Goal: Information Seeking & Learning: Learn about a topic

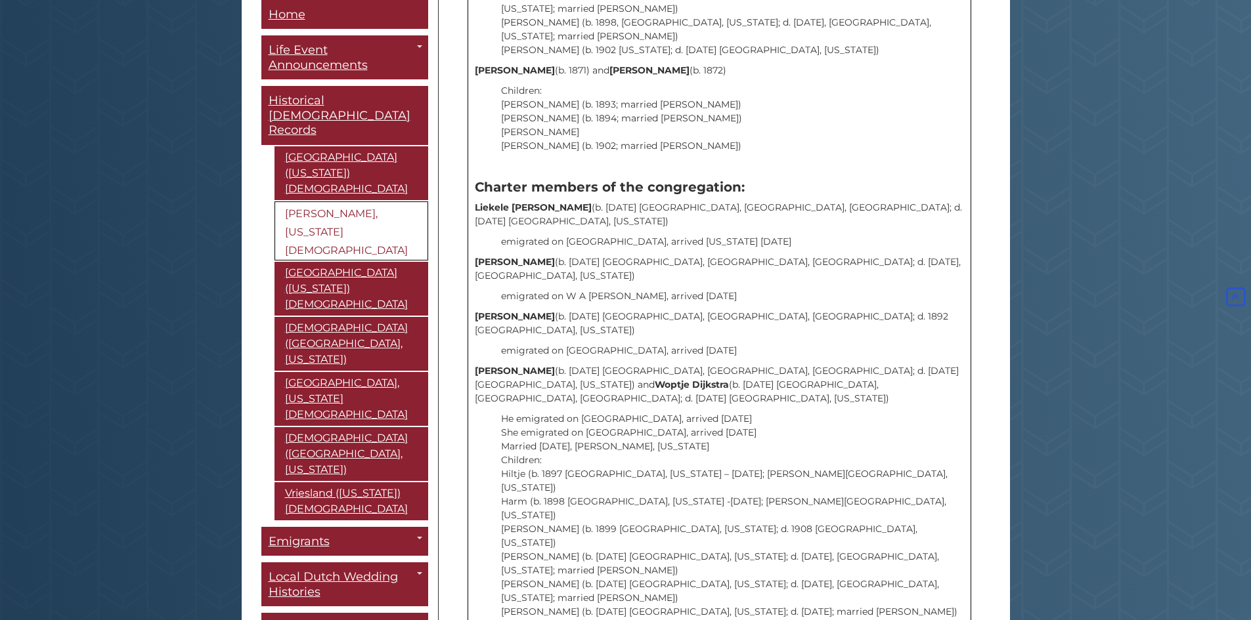
scroll to position [1773, 0]
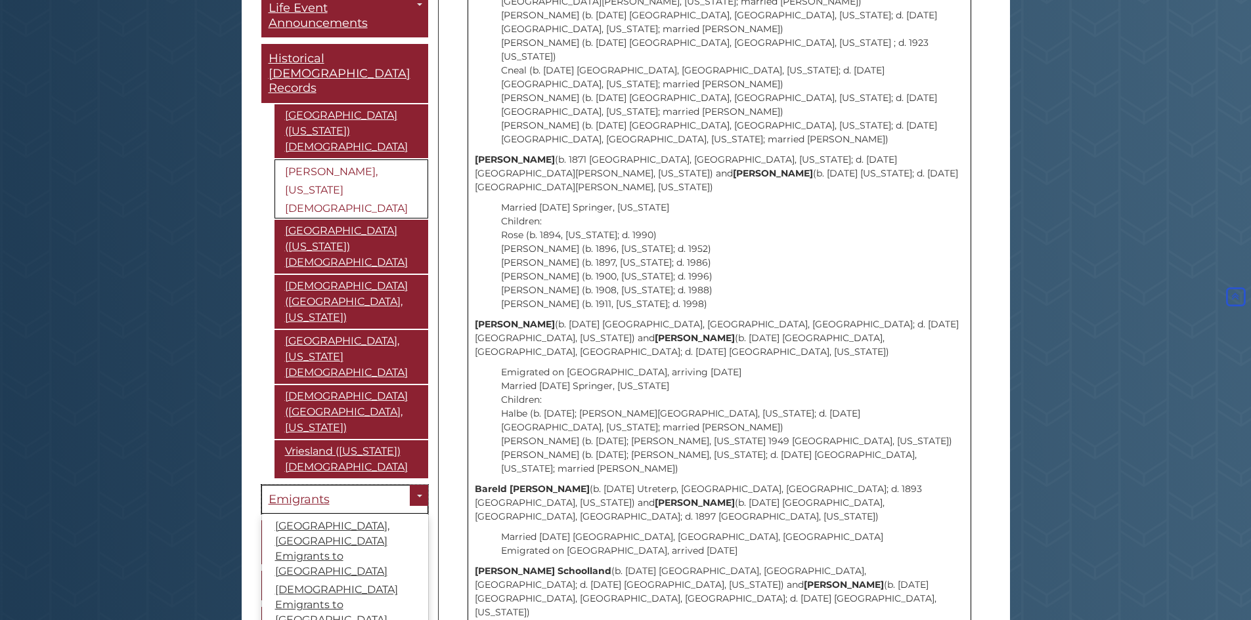
scroll to position [66, 0]
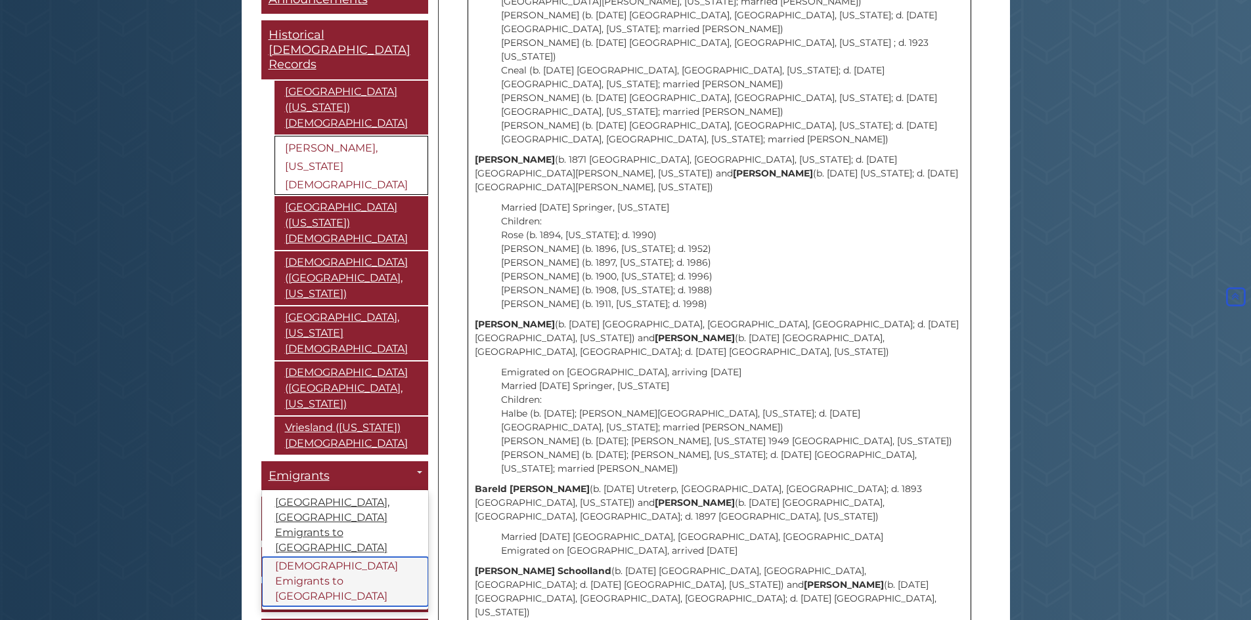
click at [299, 558] on link "[DEMOGRAPHIC_DATA] Emigrants to [GEOGRAPHIC_DATA]" at bounding box center [345, 582] width 166 height 49
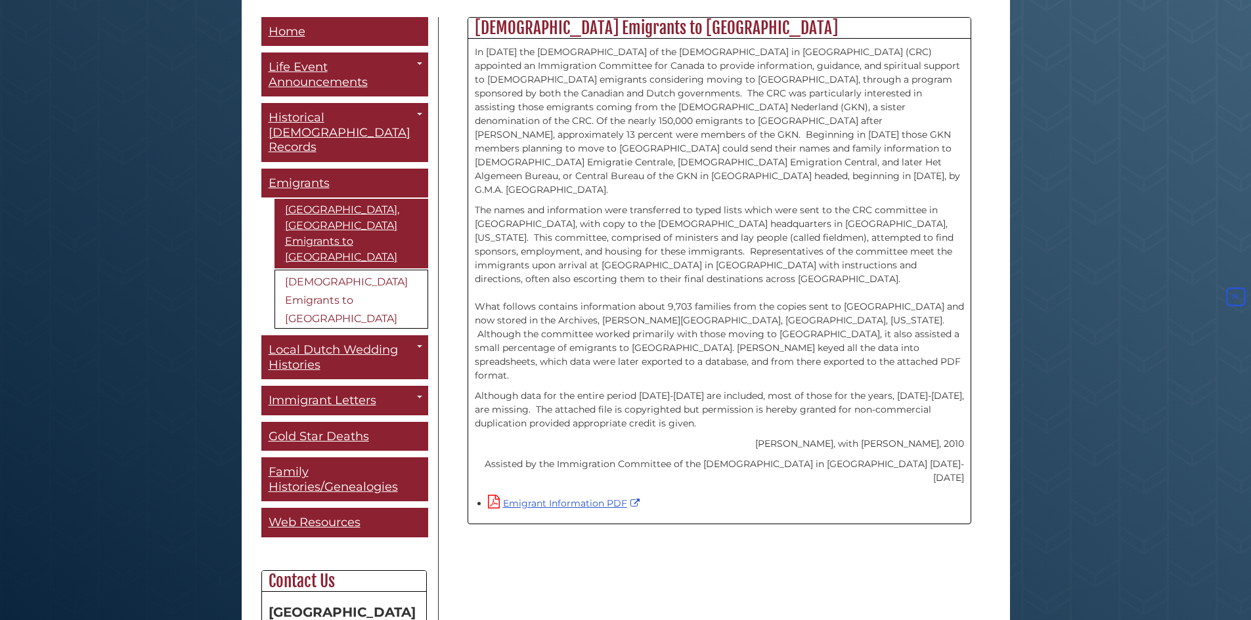
scroll to position [394, 0]
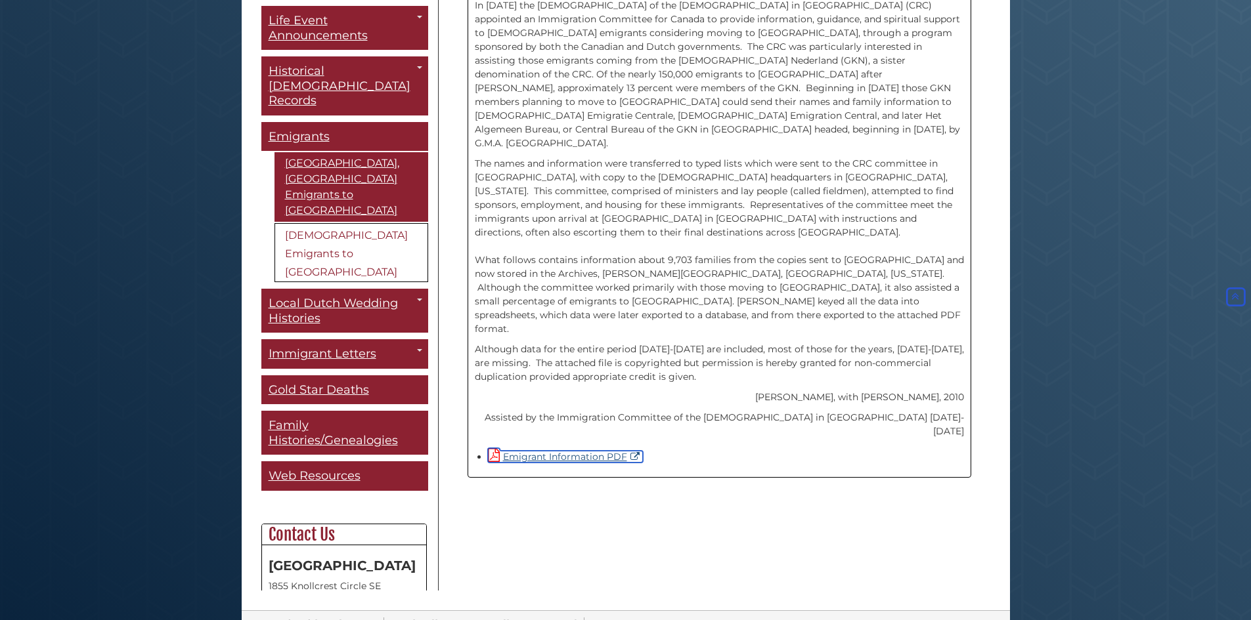
click at [569, 451] on link "Emigrant Information PDF" at bounding box center [565, 457] width 155 height 12
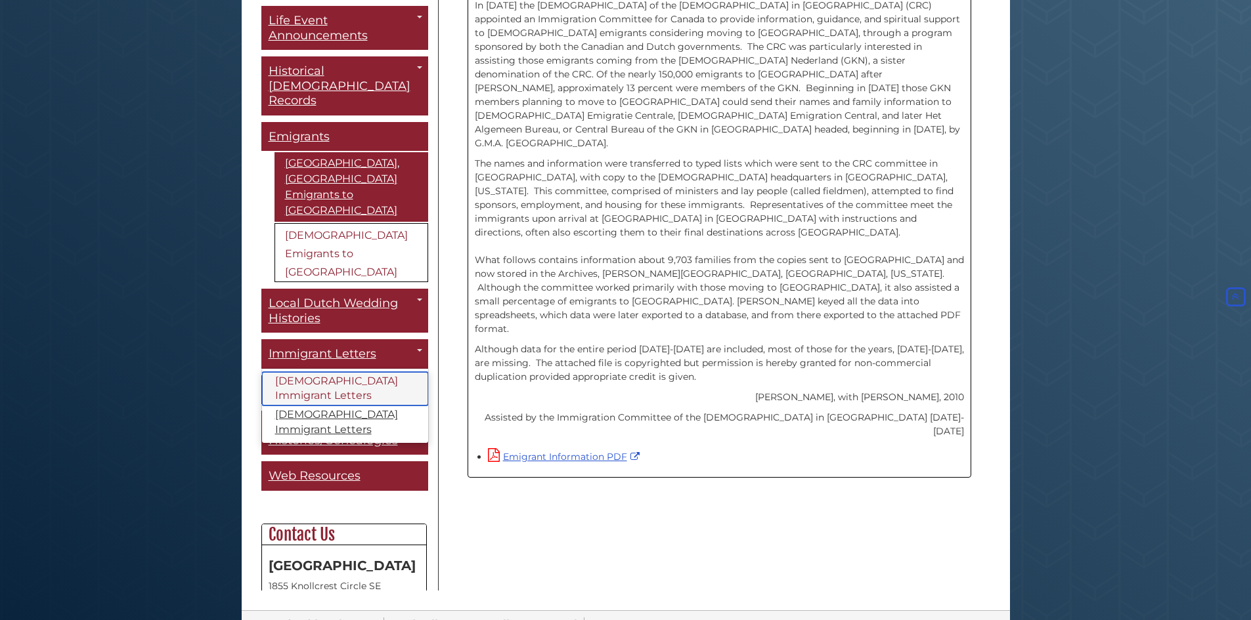
click at [293, 372] on link "[DEMOGRAPHIC_DATA] Immigrant Letters" at bounding box center [345, 389] width 166 height 34
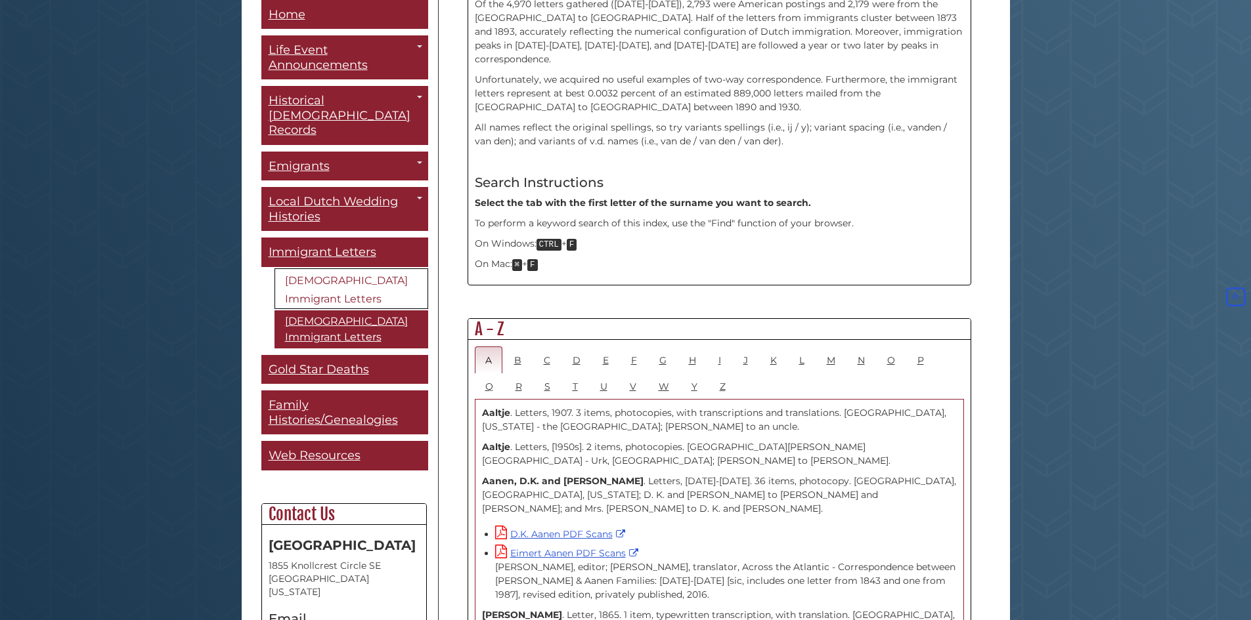
scroll to position [525, 0]
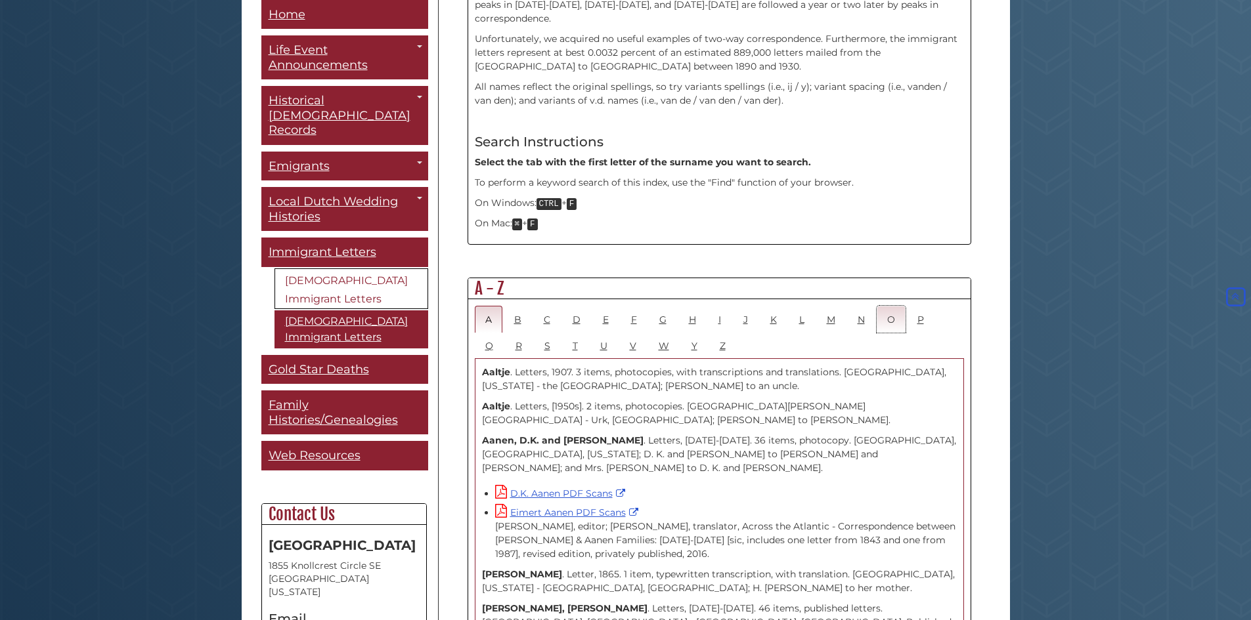
click at [889, 306] on link "O" at bounding box center [890, 319] width 29 height 27
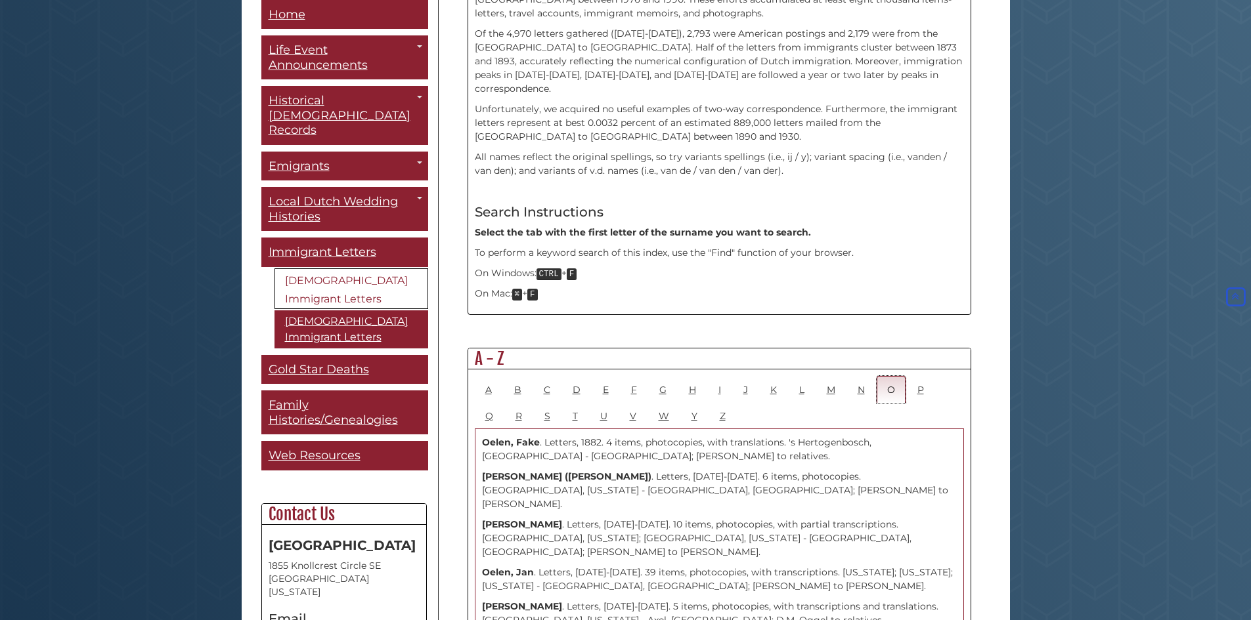
scroll to position [460, 0]
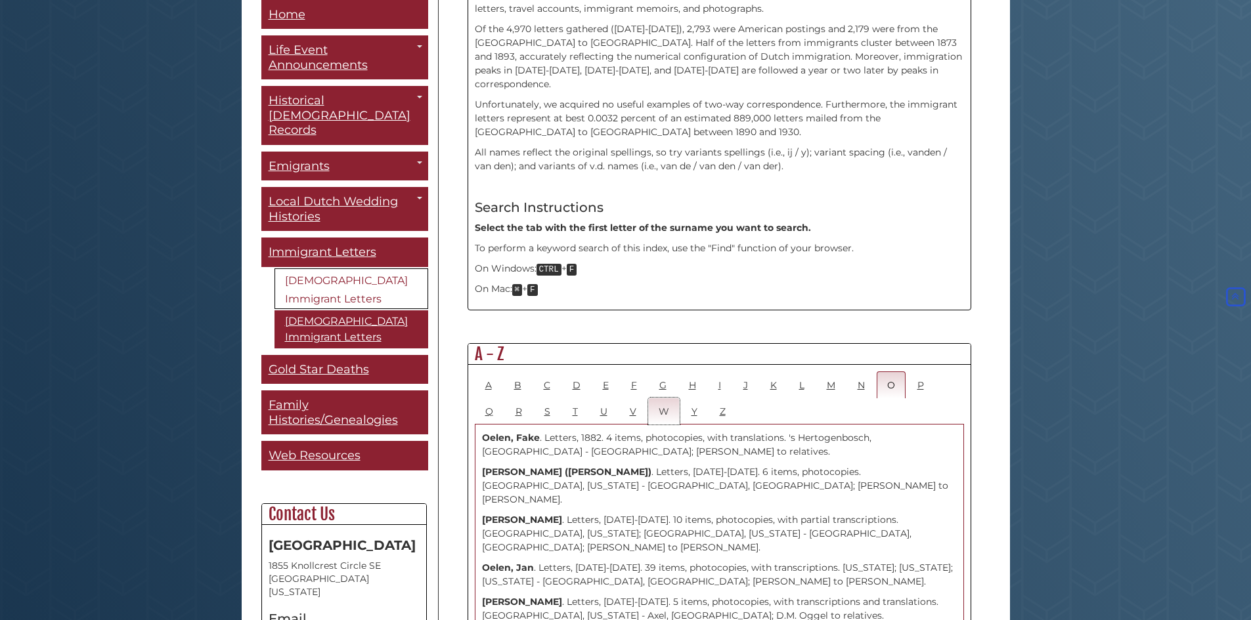
click at [670, 398] on link "W" at bounding box center [664, 411] width 32 height 27
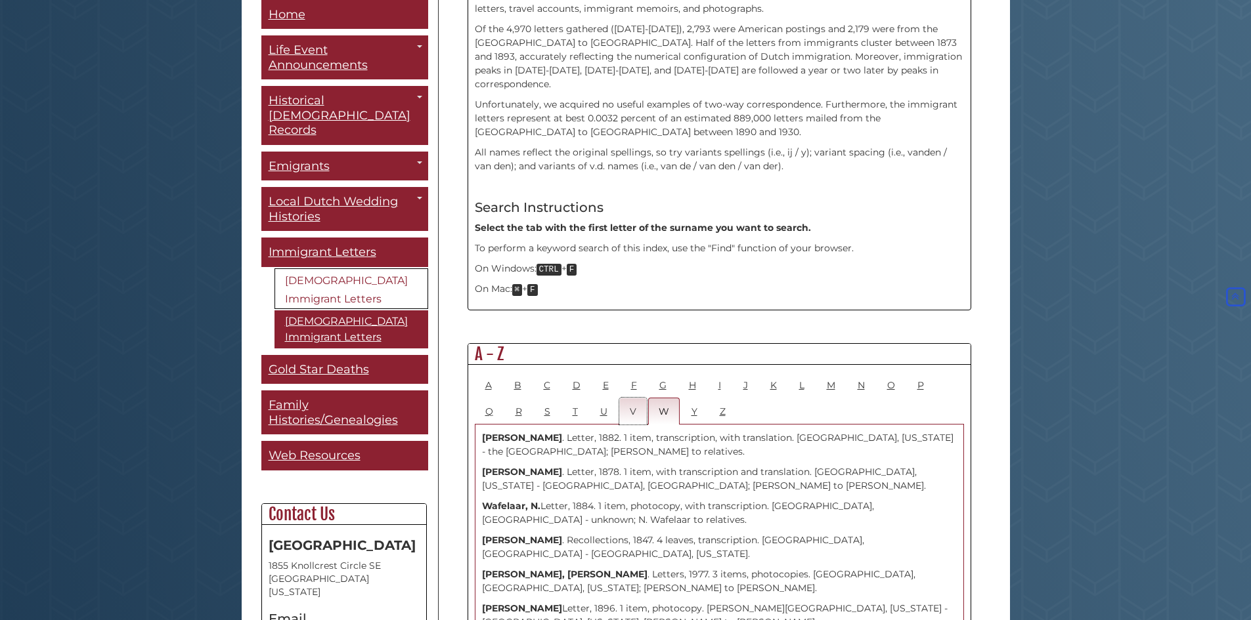
click at [633, 398] on link "V" at bounding box center [633, 411] width 28 height 27
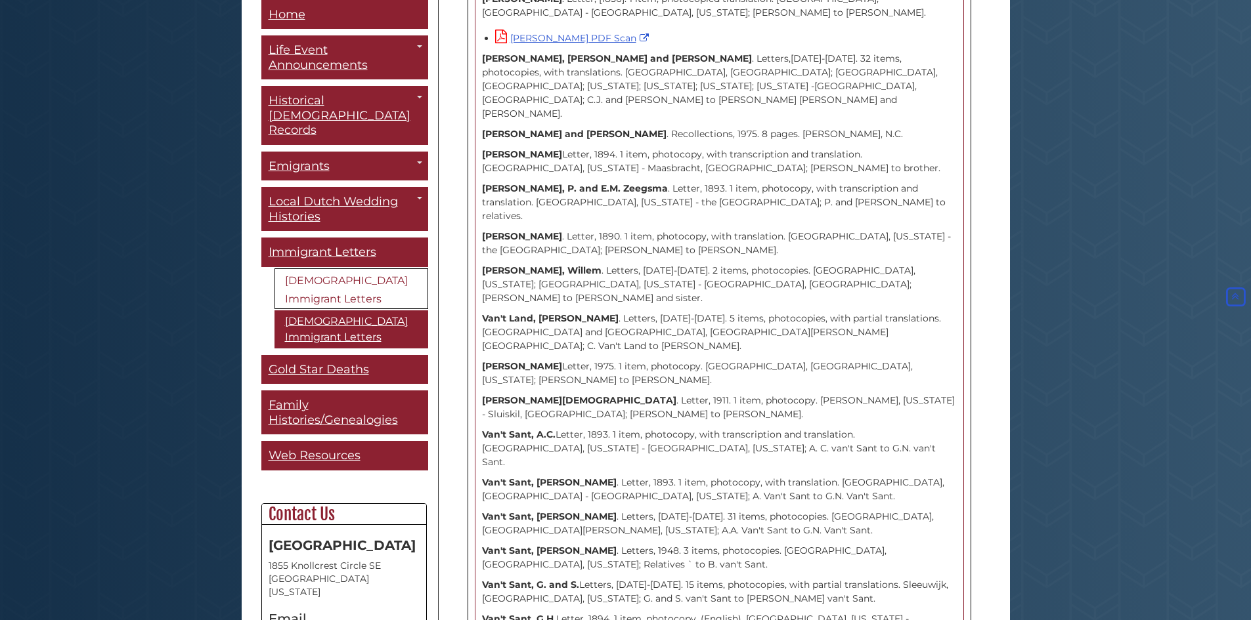
scroll to position [9191, 0]
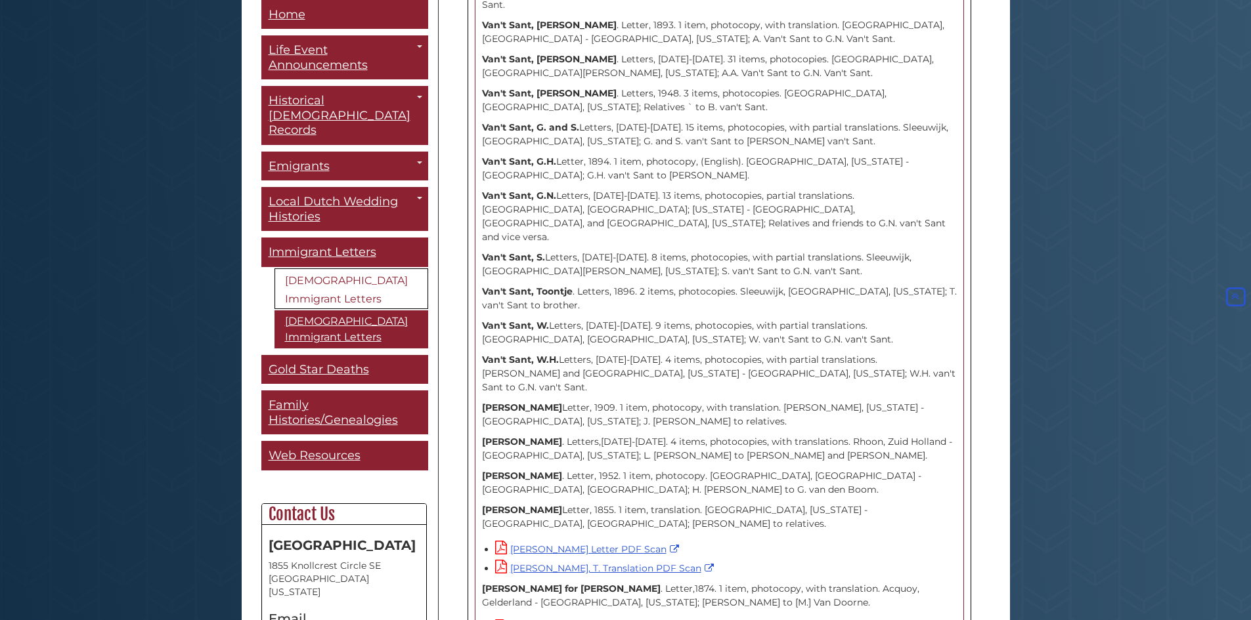
scroll to position [9651, 0]
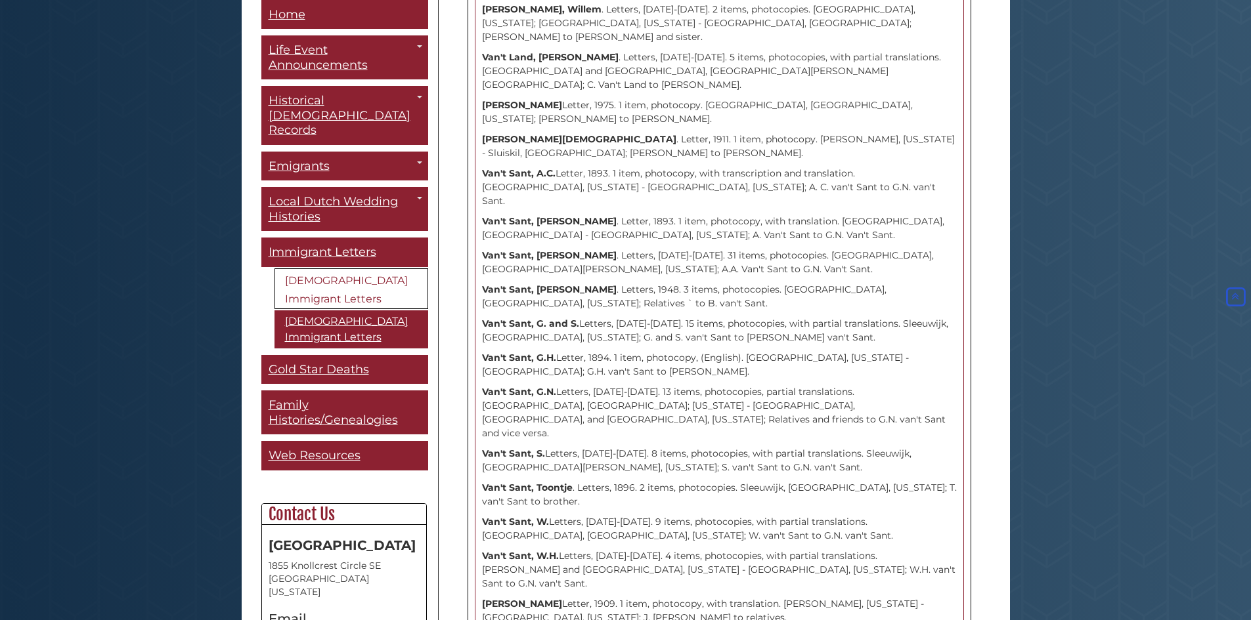
scroll to position [9125, 0]
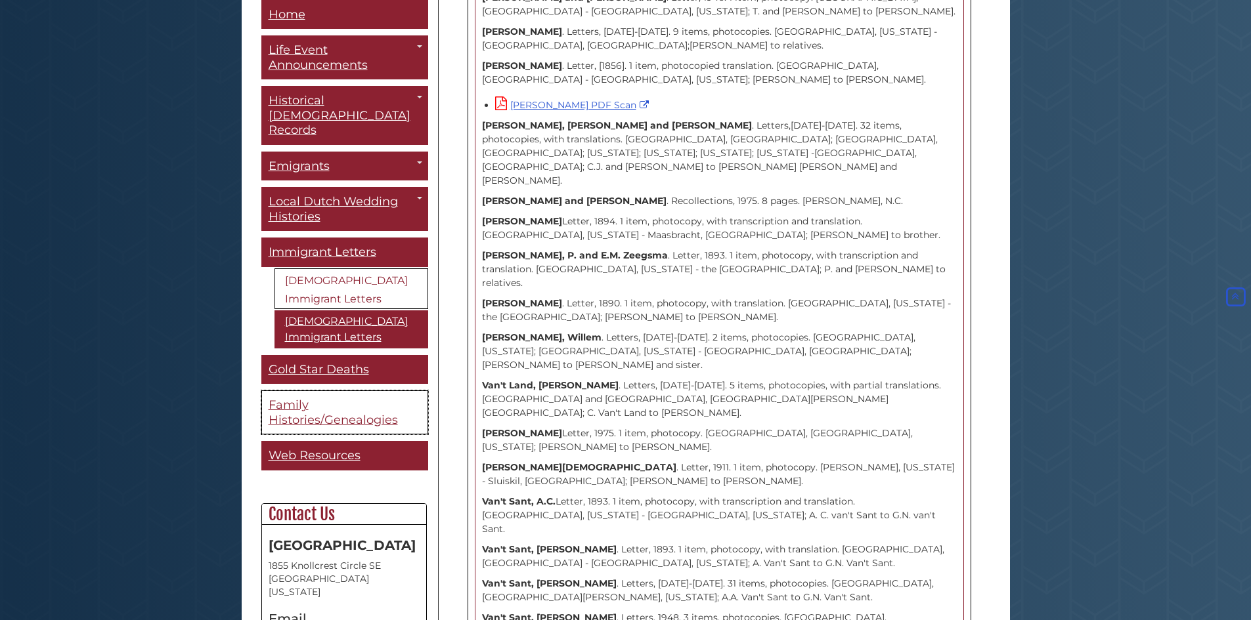
click at [280, 406] on span "Family Histories/Genealogies" at bounding box center [333, 413] width 129 height 30
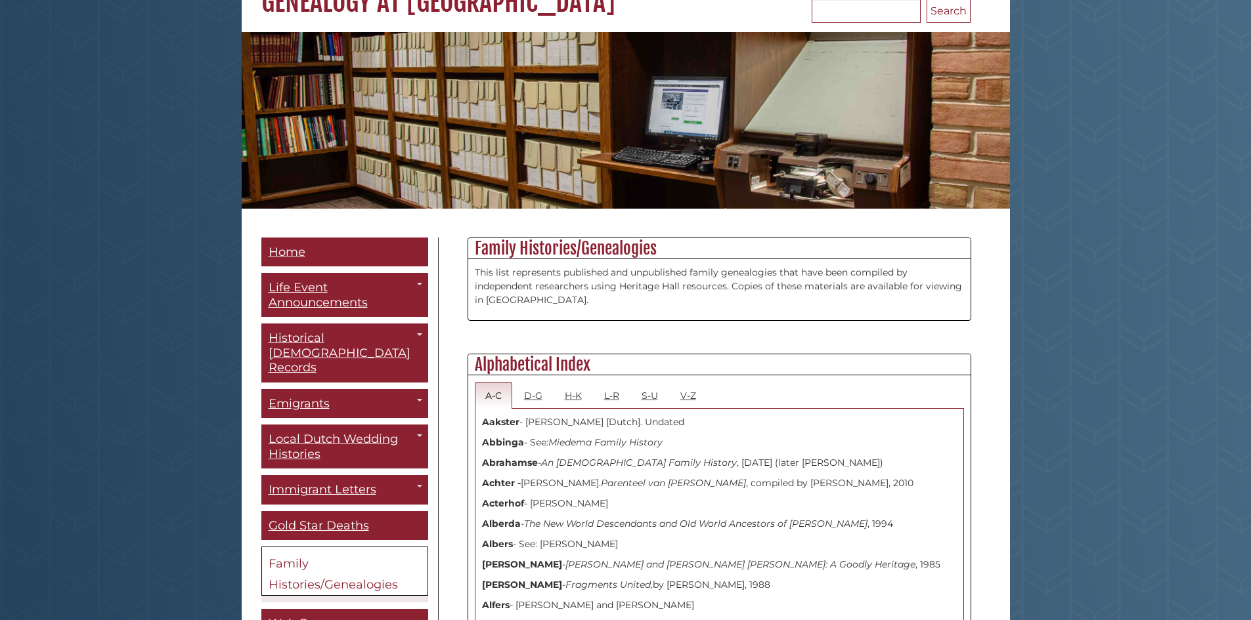
scroll to position [131, 0]
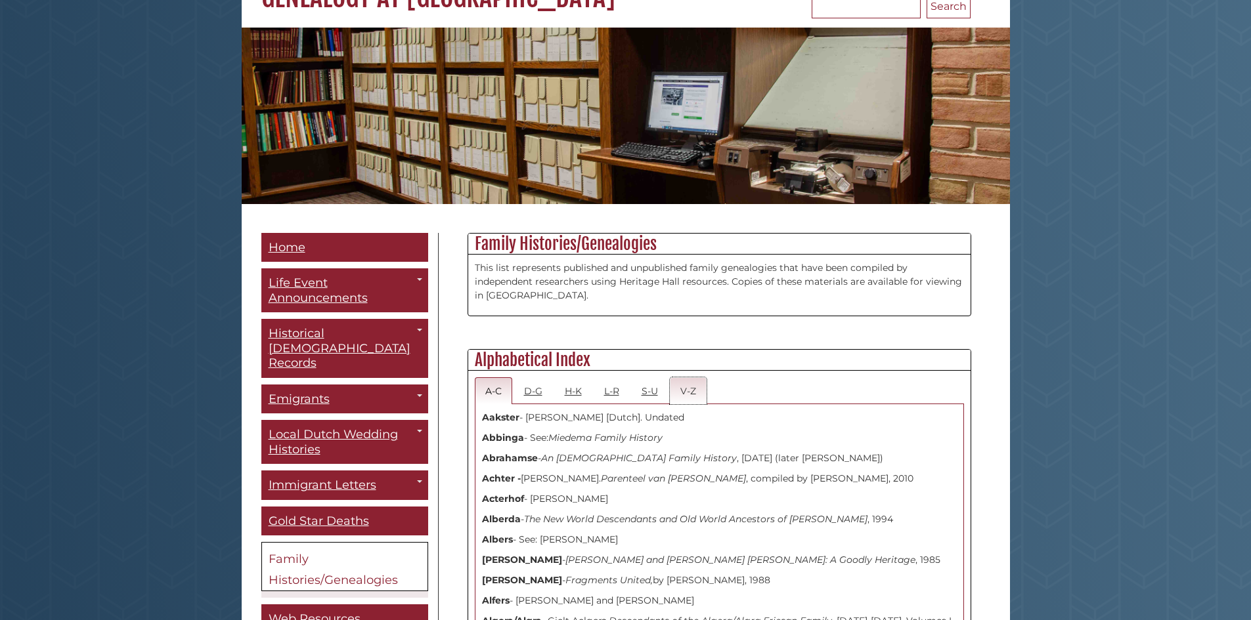
click at [687, 392] on link "V-Z" at bounding box center [688, 390] width 37 height 27
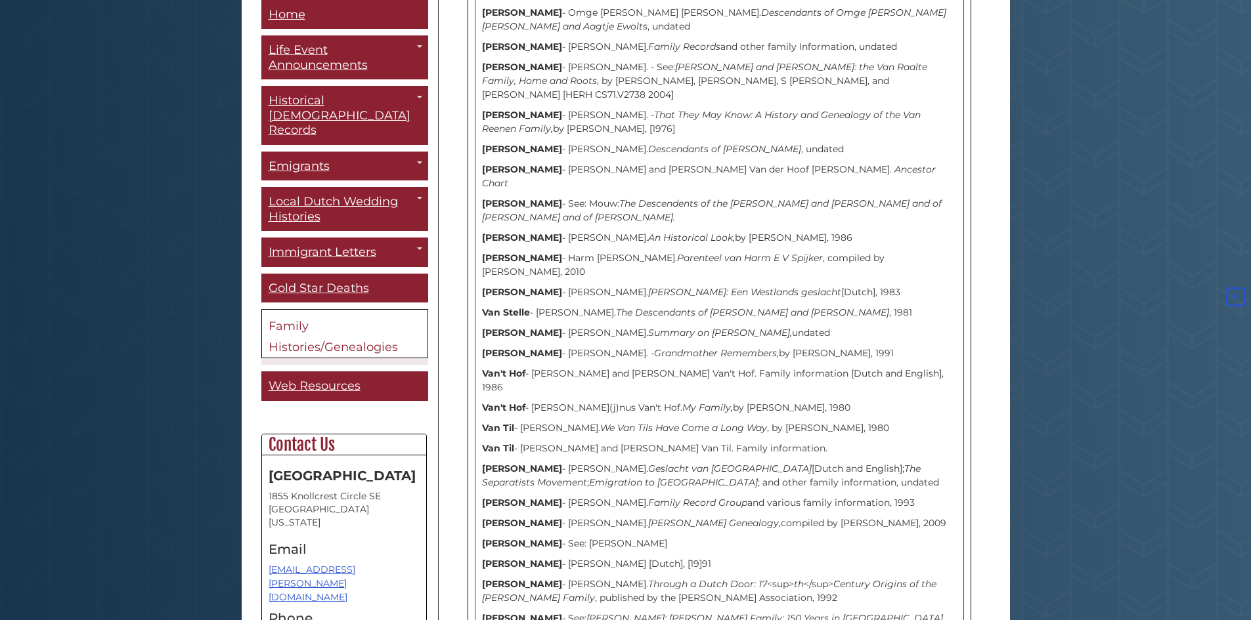
scroll to position [4595, 0]
